Goal: Information Seeking & Learning: Check status

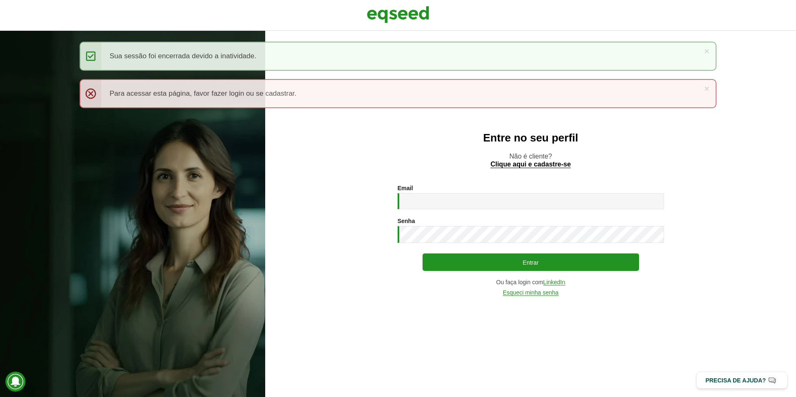
click at [502, 191] on div "Email * Digite seu endereço de e-mail." at bounding box center [531, 197] width 266 height 25
click at [492, 200] on input "Email *" at bounding box center [531, 201] width 266 height 16
type input "**********"
click at [423, 254] on button "Entrar" at bounding box center [531, 262] width 216 height 17
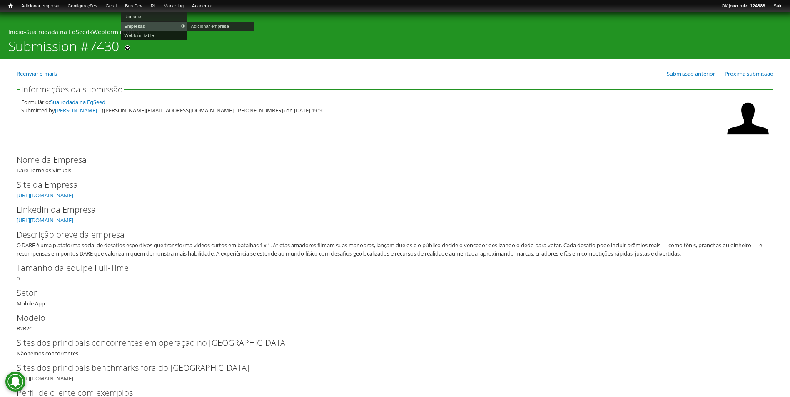
click at [137, 32] on link "Webform table" at bounding box center [154, 35] width 67 height 9
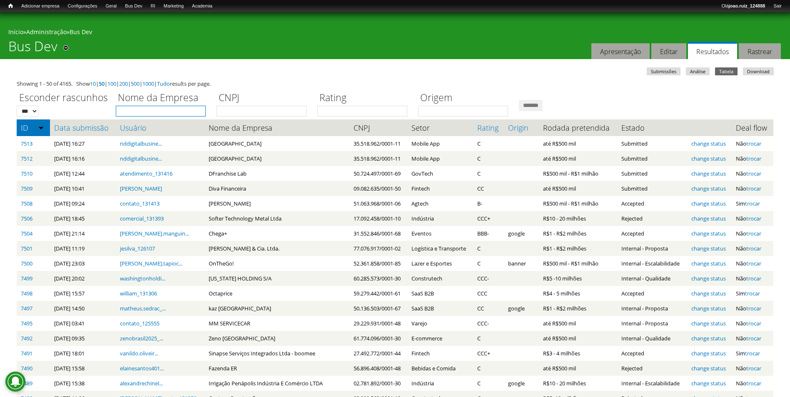
click at [154, 107] on input "Nome da Empresa" at bounding box center [161, 111] width 90 height 11
click at [140, 25] on link "Empresas" at bounding box center [154, 26] width 67 height 9
click at [185, 113] on input "Nome da Empresa" at bounding box center [161, 111] width 90 height 11
type input "****"
click at [519, 100] on input "*******" at bounding box center [531, 105] width 24 height 11
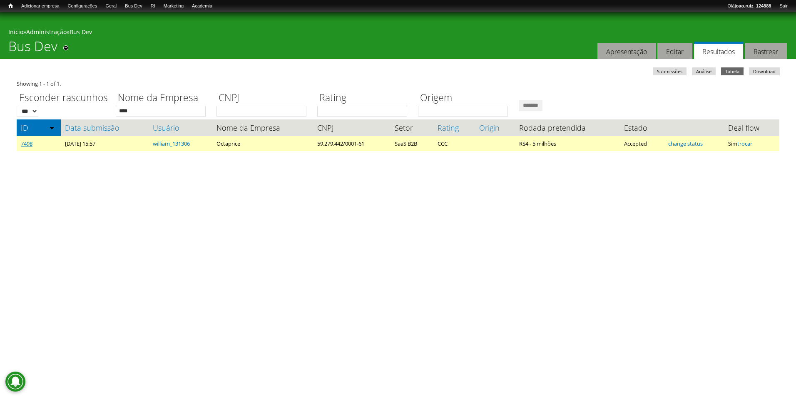
click at [32, 146] on link "7498" at bounding box center [27, 143] width 12 height 7
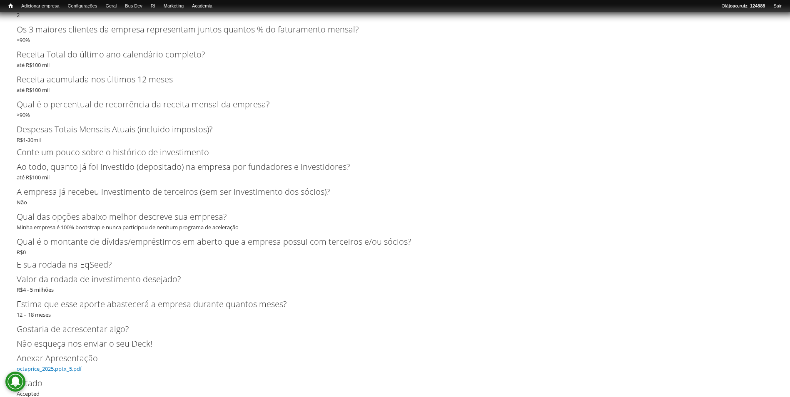
scroll to position [1748, 0]
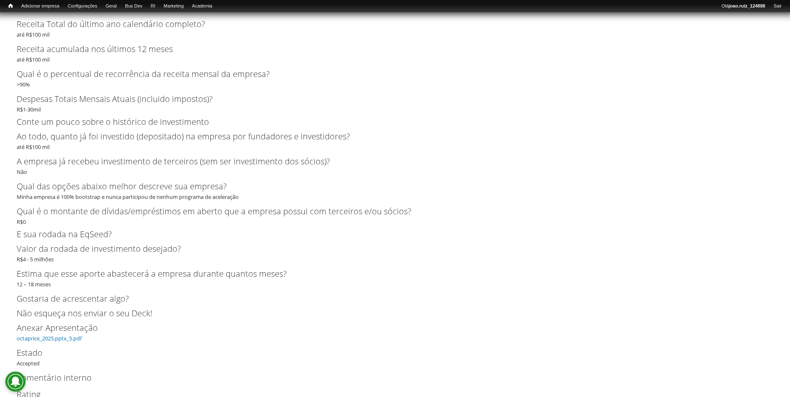
scroll to position [1773, 0]
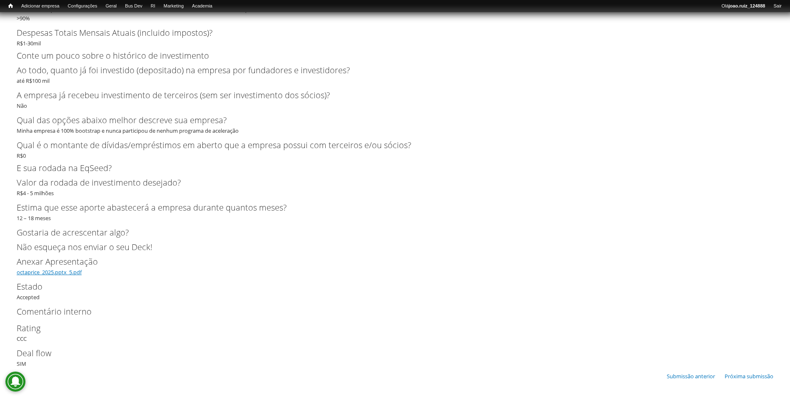
click at [77, 270] on link "octaprice_2025.pptx_5.pdf" at bounding box center [49, 272] width 65 height 7
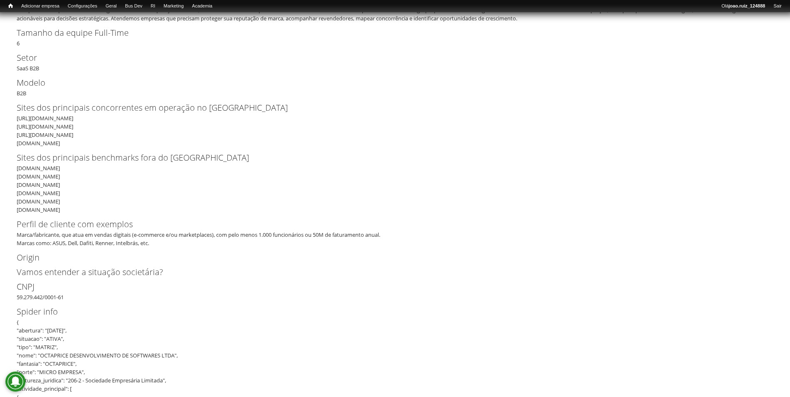
scroll to position [233, 0]
drag, startPoint x: 52, startPoint y: 214, endPoint x: 8, endPoint y: 174, distance: 59.2
drag, startPoint x: 8, startPoint y: 174, endPoint x: 105, endPoint y: 190, distance: 98.4
click at [105, 190] on div "[DOMAIN_NAME] [DOMAIN_NAME] [DOMAIN_NAME] [DOMAIN_NAME] [DOMAIN_NAME] [DOMAIN_N…" at bounding box center [392, 192] width 751 height 50
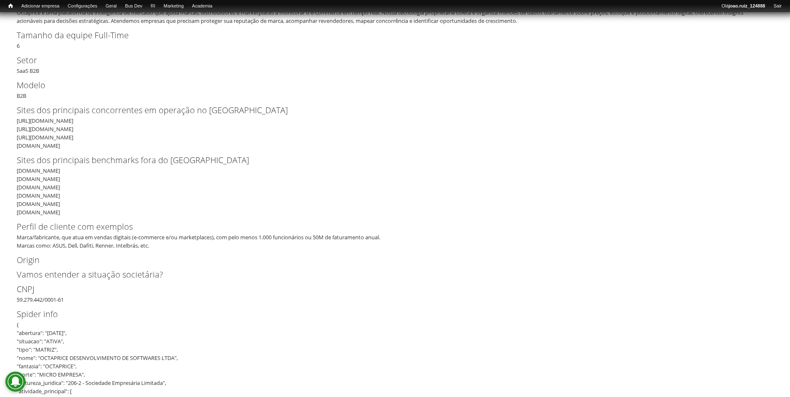
click at [59, 198] on div "[DOMAIN_NAME] [DOMAIN_NAME] [DOMAIN_NAME] [DOMAIN_NAME] [DOMAIN_NAME] [DOMAIN_N…" at bounding box center [392, 192] width 751 height 50
click at [45, 200] on div "[DOMAIN_NAME] [DOMAIN_NAME] [DOMAIN_NAME] [DOMAIN_NAME] [DOMAIN_NAME] [DOMAIN_N…" at bounding box center [392, 192] width 751 height 50
click at [48, 186] on div "[DOMAIN_NAME] [DOMAIN_NAME] [DOMAIN_NAME] [DOMAIN_NAME] [DOMAIN_NAME] [DOMAIN_N…" at bounding box center [392, 192] width 751 height 50
click at [27, 187] on div "[DOMAIN_NAME] [DOMAIN_NAME] [DOMAIN_NAME] [DOMAIN_NAME] [DOMAIN_NAME] [DOMAIN_N…" at bounding box center [392, 192] width 751 height 50
